Goal: Find specific page/section: Find specific page/section

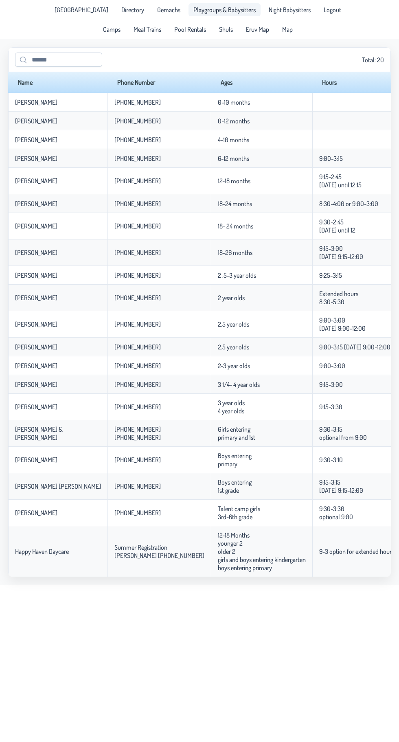
click at [228, 5] on link "Playgroups & Babysitters" at bounding box center [224, 9] width 72 height 13
